Goal: Task Accomplishment & Management: Use online tool/utility

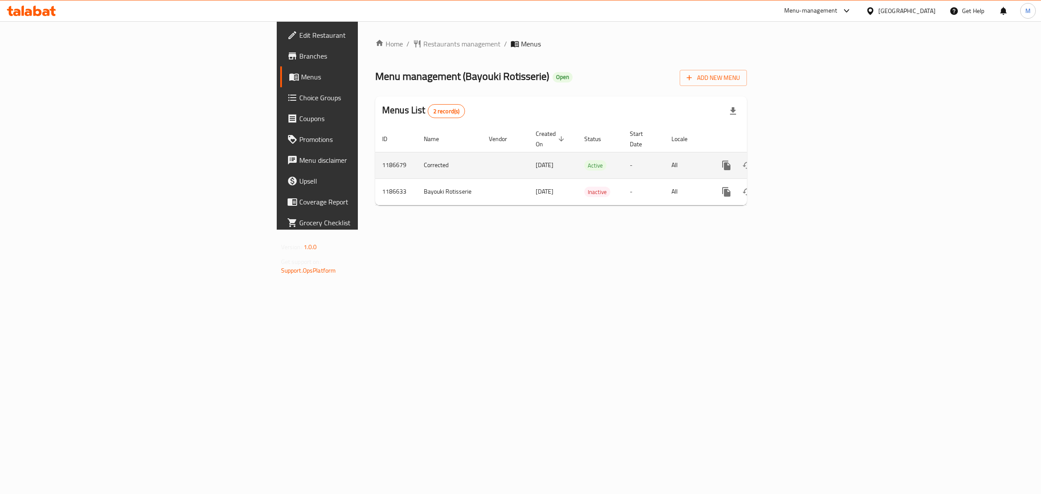
click at [794, 160] on icon "enhanced table" at bounding box center [789, 165] width 10 height 10
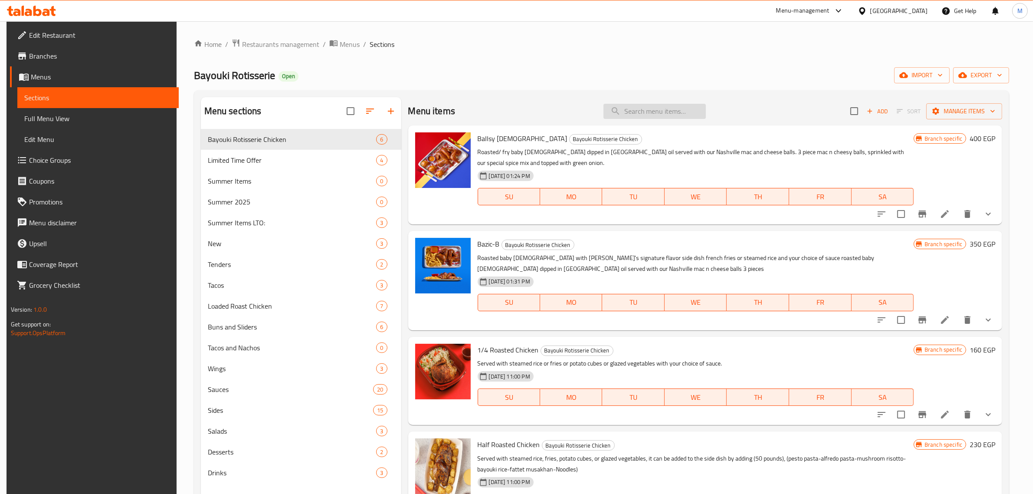
click at [627, 113] on input "search" at bounding box center [654, 111] width 102 height 15
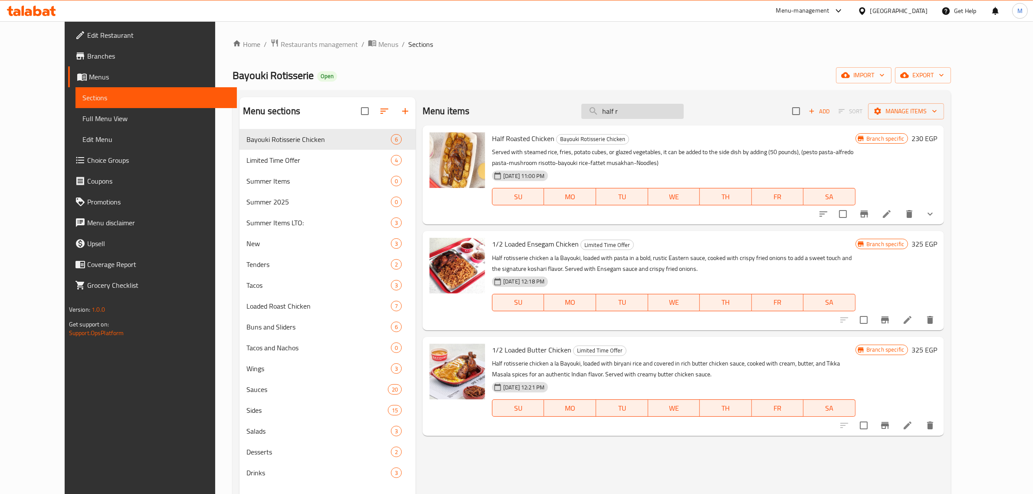
click at [650, 113] on input "half r" at bounding box center [632, 111] width 102 height 15
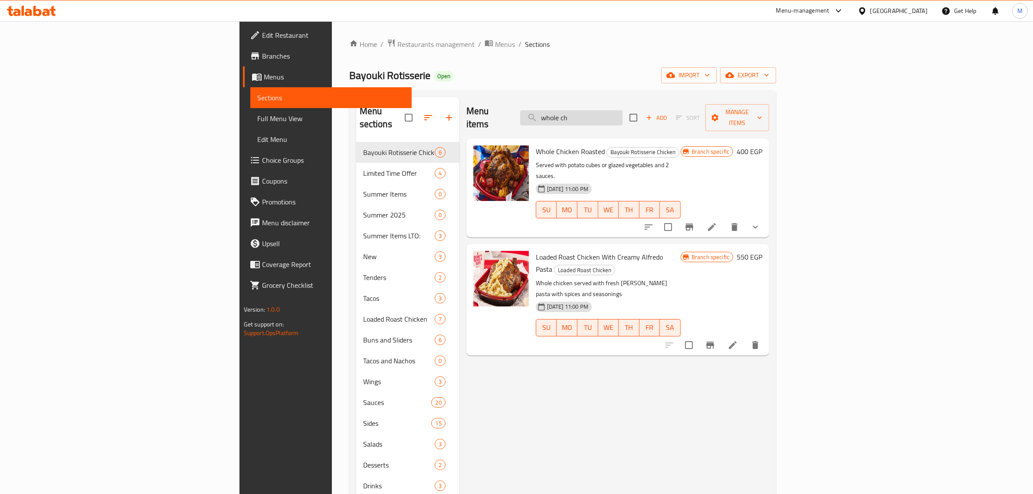
click at [622, 113] on input "whole ch" at bounding box center [571, 117] width 102 height 15
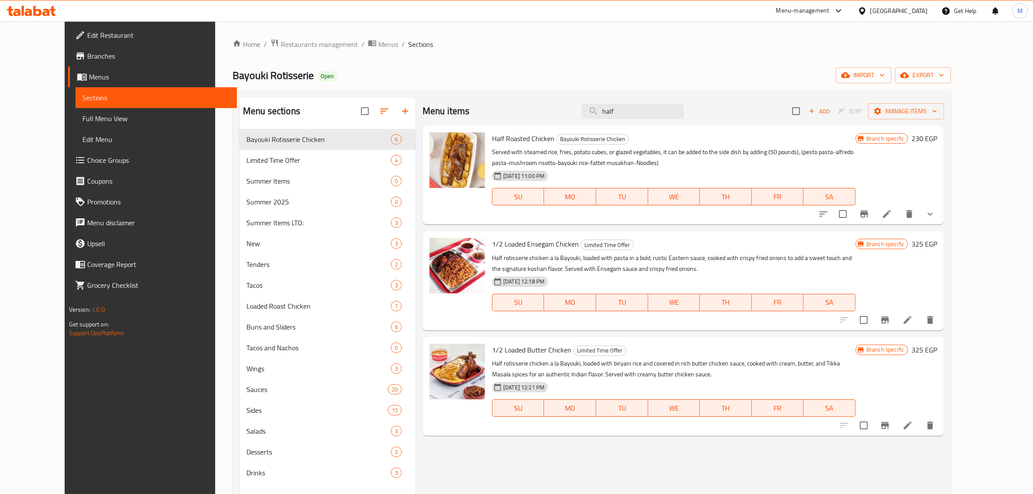
type input "half"
click at [899, 206] on li at bounding box center [887, 214] width 24 height 16
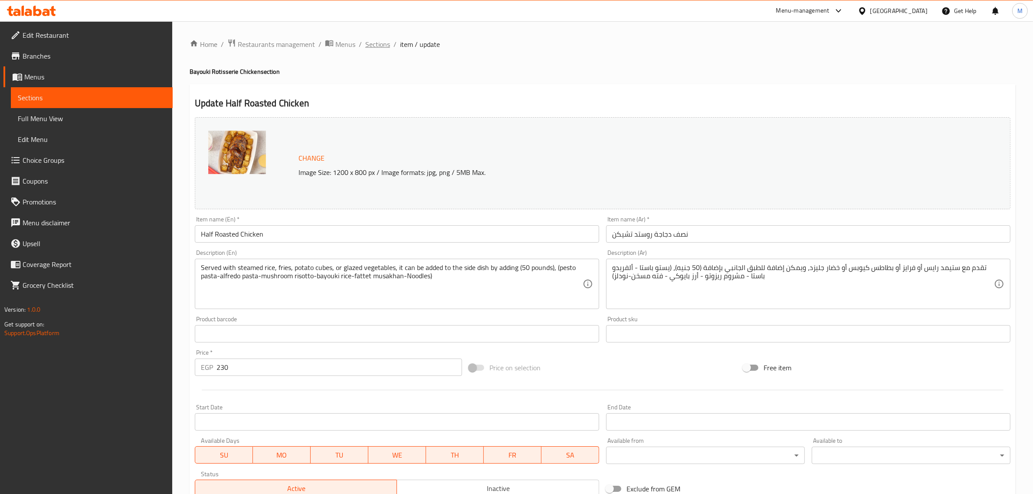
click at [376, 43] on span "Sections" at bounding box center [377, 44] width 25 height 10
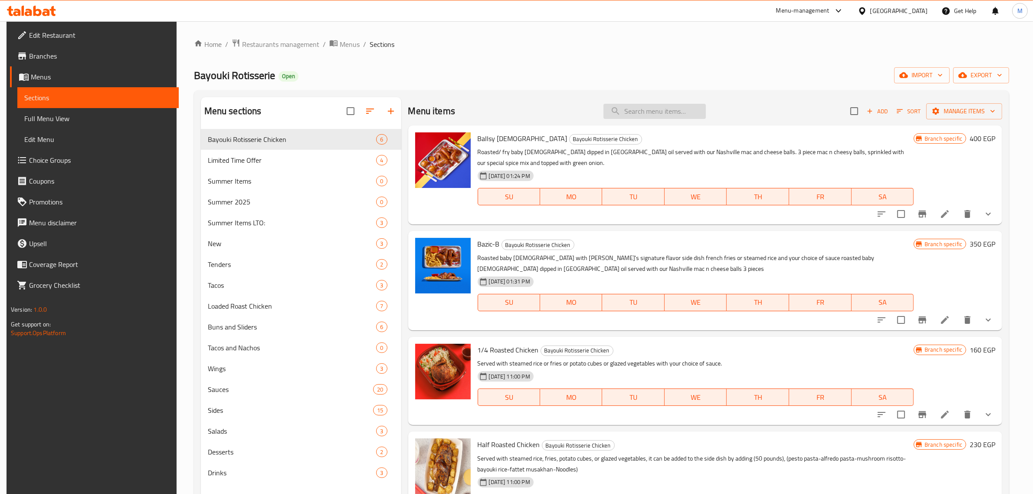
click at [649, 106] on input "search" at bounding box center [654, 111] width 102 height 15
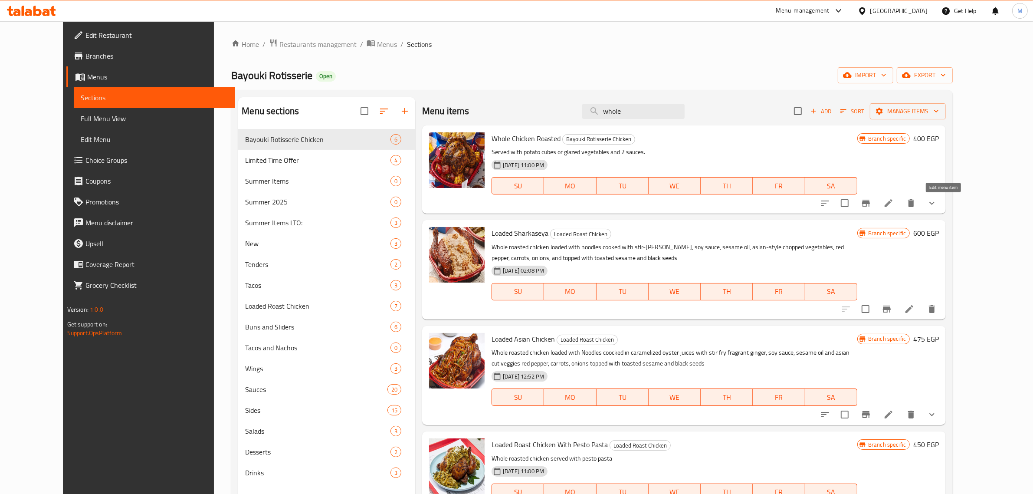
type input "whole"
click at [894, 202] on icon at bounding box center [888, 203] width 10 height 10
